Goal: Information Seeking & Learning: Understand process/instructions

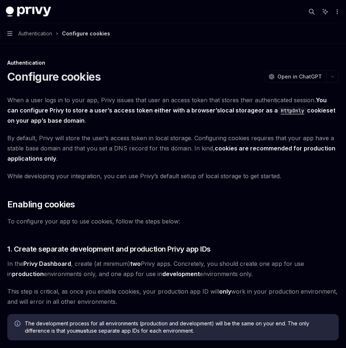
type textarea "*"
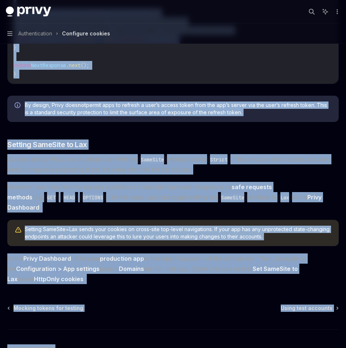
scroll to position [2250, 0]
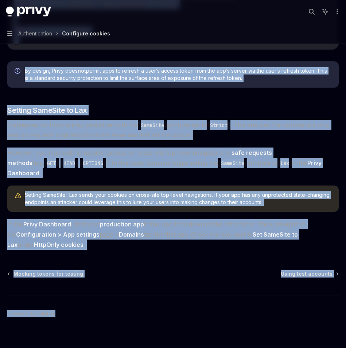
drag, startPoint x: 11, startPoint y: 79, endPoint x: 115, endPoint y: 342, distance: 282.3
copy div "Configure cookies OpenAI Open in ChatGPT OpenAI Open in ChatGPT When a user log…"
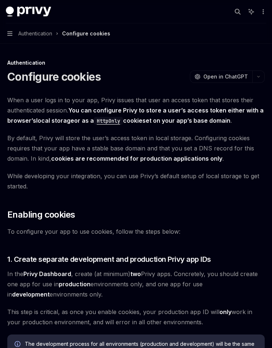
scroll to position [135, 0]
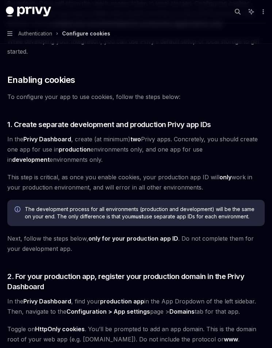
click at [170, 147] on span "In the Privy Dashboard , create (at minimum) two Privy apps. Concretely, you sh…" at bounding box center [135, 149] width 257 height 31
click at [133, 149] on span "In the Privy Dashboard , create (at minimum) two Privy apps. Concretely, you sh…" at bounding box center [135, 149] width 257 height 31
click at [116, 153] on span "In the Privy Dashboard , create (at minimum) two Privy apps. Concretely, you sh…" at bounding box center [135, 149] width 257 height 31
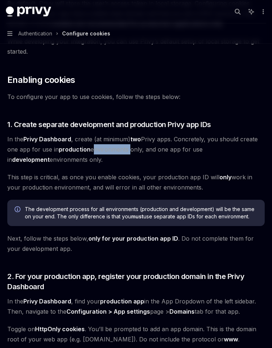
click at [116, 153] on span "In the Privy Dashboard , create (at minimum) two Privy apps. Concretely, you sh…" at bounding box center [135, 149] width 257 height 31
click at [134, 153] on span "In the Privy Dashboard , create (at minimum) two Privy apps. Concretely, you sh…" at bounding box center [135, 149] width 257 height 31
click at [134, 152] on span "In the Privy Dashboard , create (at minimum) two Privy apps. Concretely, you sh…" at bounding box center [135, 149] width 257 height 31
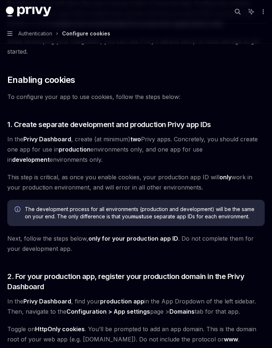
click at [123, 181] on span "This step is critical, as once you enable cookies, your production app ID will …" at bounding box center [135, 182] width 257 height 20
click at [157, 189] on span "This step is critical, as once you enable cookies, your production app ID will …" at bounding box center [135, 182] width 257 height 20
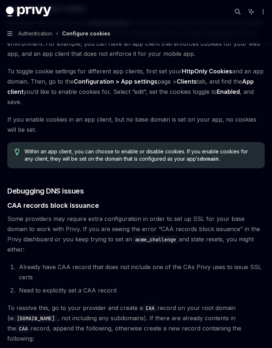
scroll to position [834, 0]
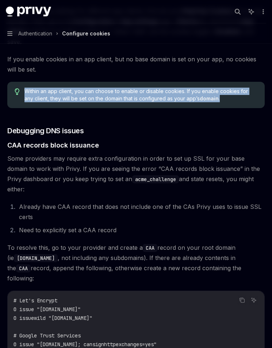
drag, startPoint x: 227, startPoint y: 91, endPoint x: 24, endPoint y: 83, distance: 202.7
click at [24, 88] on span "Within an app client, you can choose to enable or disable cookies. If you enabl…" at bounding box center [140, 95] width 233 height 15
copy span "Within an app client, you can choose to enable or disable cookies. If you enabl…"
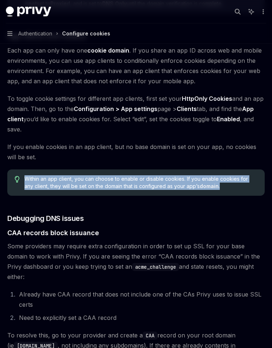
scroll to position [746, 0]
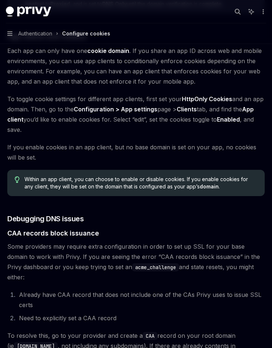
click at [29, 113] on span "To toggle cookie settings for different app clients, first set your HttpOnly Co…" at bounding box center [135, 114] width 257 height 41
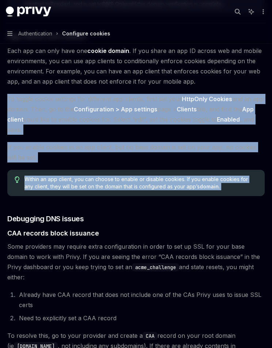
drag, startPoint x: 8, startPoint y: 88, endPoint x: 208, endPoint y: 192, distance: 225.2
copy div "To toggle cookie settings for different app clients, first set your HttpOnly Co…"
